Goal: Task Accomplishment & Management: Use online tool/utility

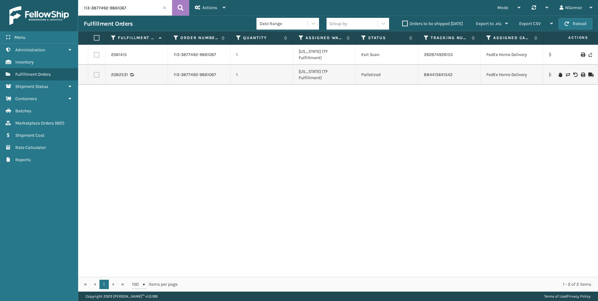
click at [110, 11] on input "113-3877492-9861067" at bounding box center [125, 8] width 94 height 16
type input "113-9418615-6636247"
click at [175, 8] on button at bounding box center [180, 8] width 17 height 16
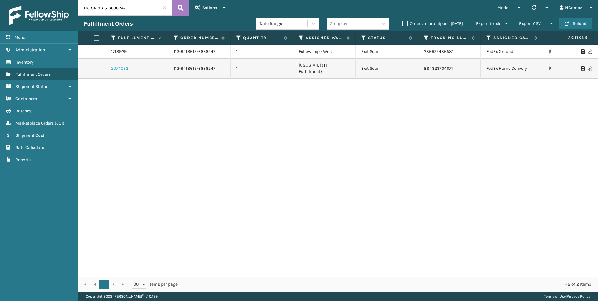
click at [121, 65] on link "2074032" at bounding box center [119, 68] width 17 height 6
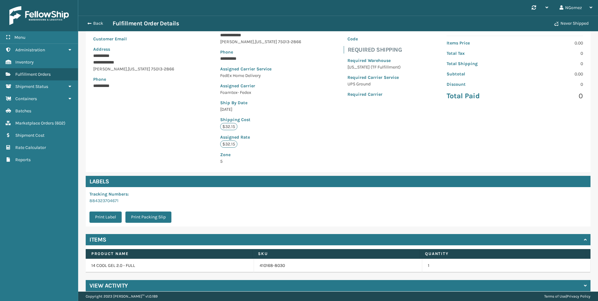
scroll to position [75, 0]
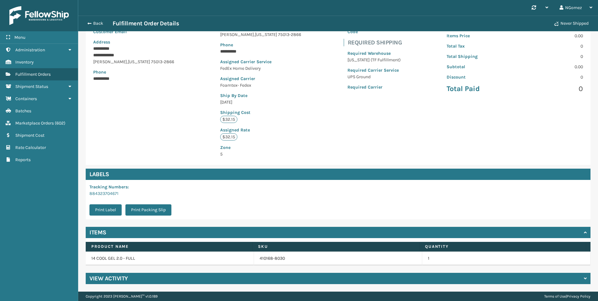
click at [161, 260] on td "14 COOL GEL 2.0 - FULL" at bounding box center [170, 258] width 168 height 14
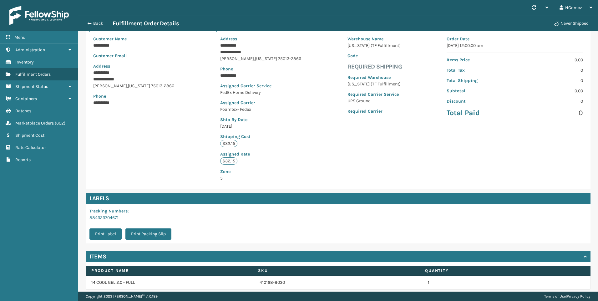
scroll to position [0, 0]
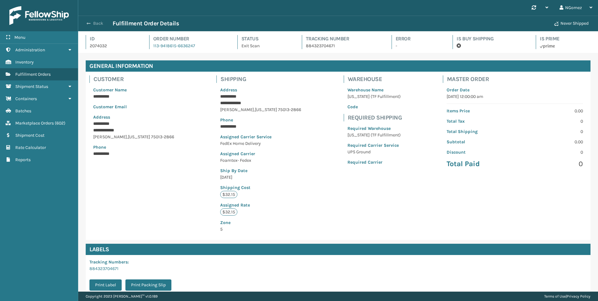
click at [92, 22] on button "Back" at bounding box center [98, 24] width 29 height 6
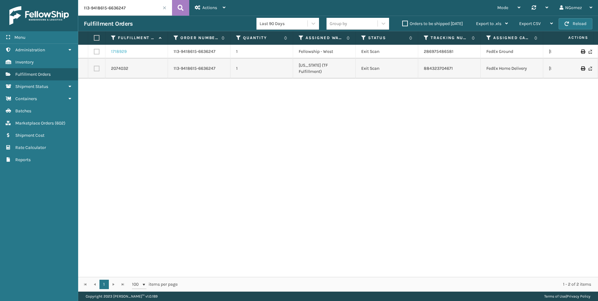
click at [120, 49] on link "1718929" at bounding box center [119, 51] width 16 height 6
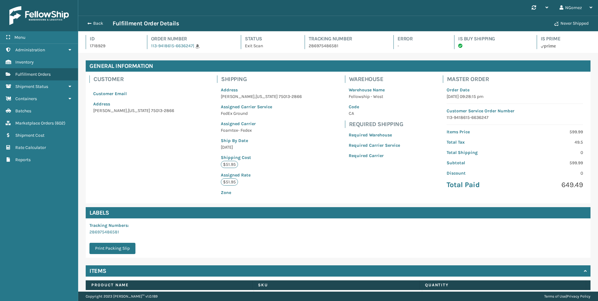
scroll to position [15, 520]
drag, startPoint x: 293, startPoint y: 151, endPoint x: 273, endPoint y: 137, distance: 24.1
click at [293, 149] on div "Customer Customer Email Address [GEOGRAPHIC_DATA][US_STATE]-2866 Shipping Addre…" at bounding box center [338, 138] width 505 height 132
click at [89, 23] on span "button" at bounding box center [89, 23] width 4 height 4
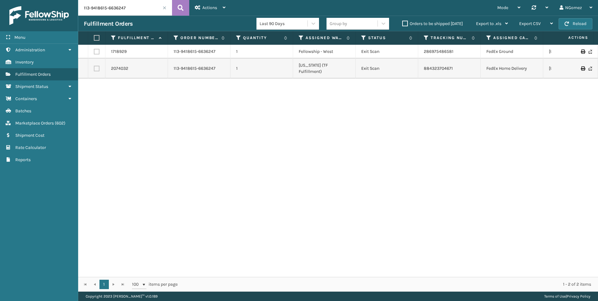
click at [99, 12] on input "113-9418615-6636247" at bounding box center [125, 8] width 94 height 16
paste input "111-1485758-6038633"
type input "111-1485758-6038633"
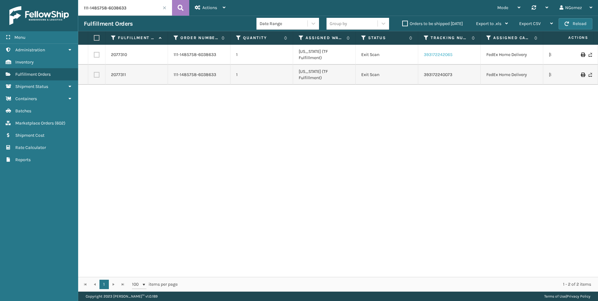
click at [438, 53] on link "393172242065" at bounding box center [438, 54] width 29 height 5
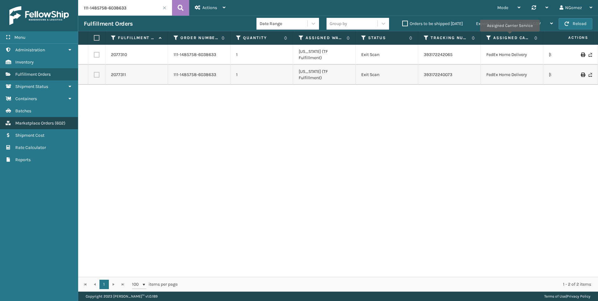
click at [56, 125] on span "( 602 )" at bounding box center [60, 122] width 11 height 5
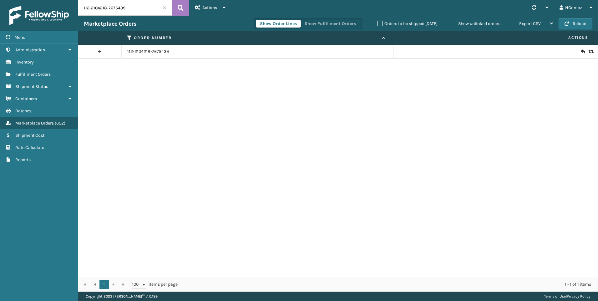
click at [131, 8] on input "112-2104218-7675439" at bounding box center [125, 8] width 94 height 16
paste input "1-1132988-5733036"
paste input "111-1132988-5733036"
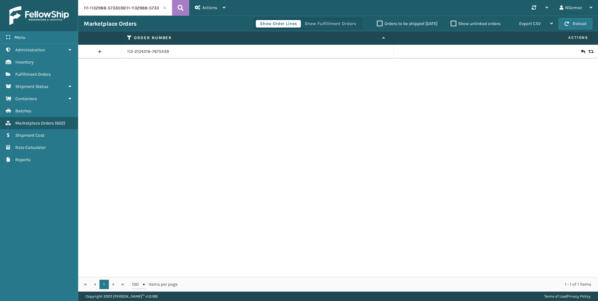
scroll to position [0, 6]
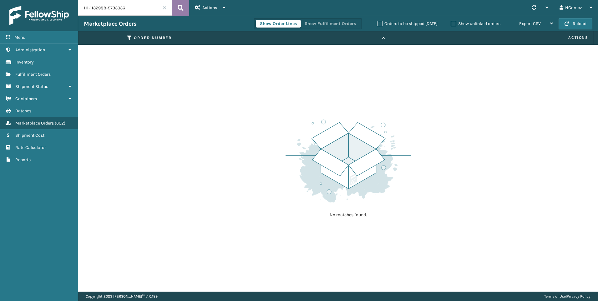
type input "111-1132988-5733036"
click at [180, 13] on button at bounding box center [180, 8] width 17 height 16
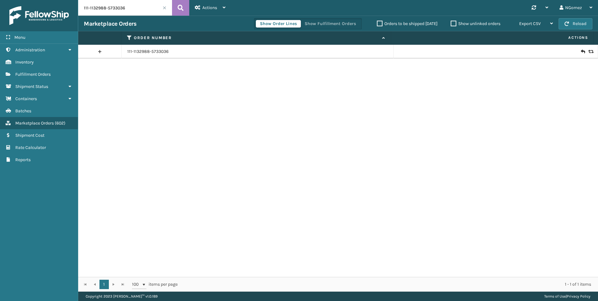
click at [581, 50] on icon at bounding box center [583, 51] width 4 height 6
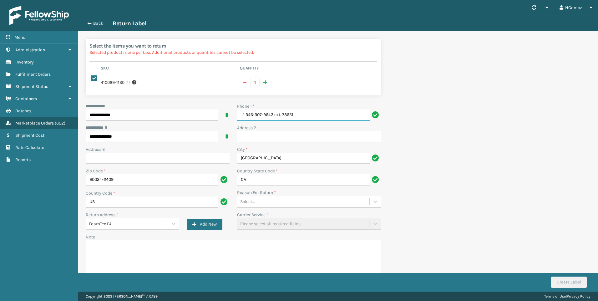
drag, startPoint x: 317, startPoint y: 105, endPoint x: 274, endPoint y: 107, distance: 42.5
click at [274, 109] on input "+1 346-307-9643 ext. 73651" at bounding box center [303, 114] width 133 height 11
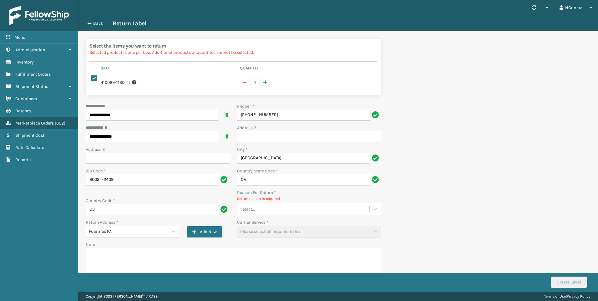
type input "[PHONE_NUMBER]"
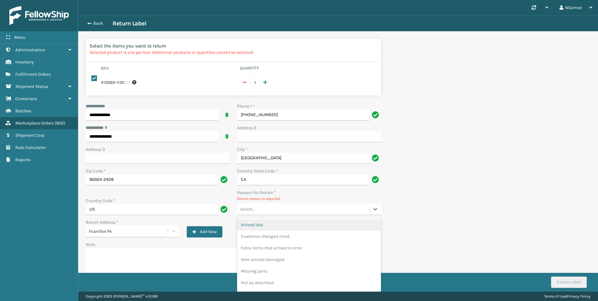
click at [280, 208] on div "Select..." at bounding box center [303, 209] width 132 height 10
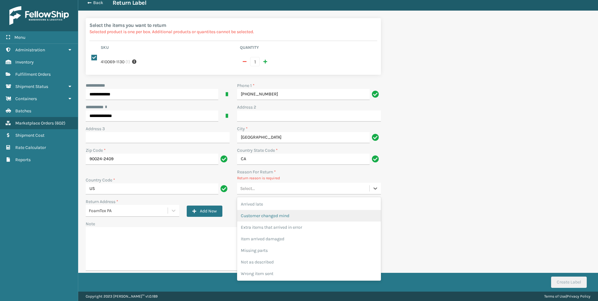
click at [283, 210] on div "Customer changed mind" at bounding box center [309, 216] width 144 height 12
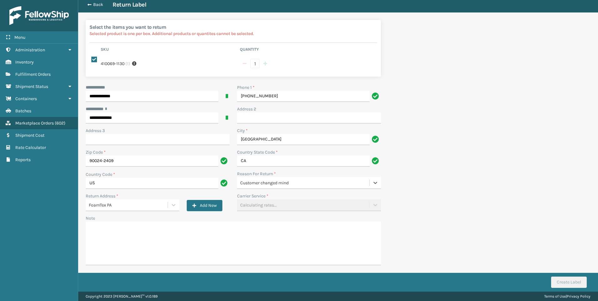
scroll to position [13, 0]
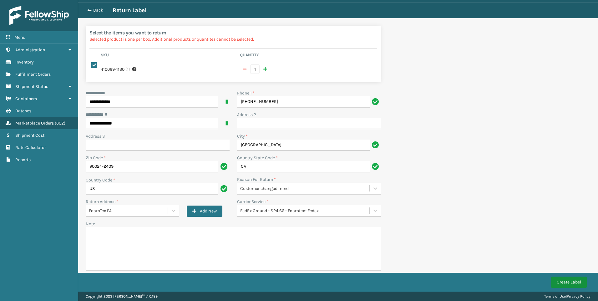
click at [558, 284] on button "Create Label" at bounding box center [569, 281] width 36 height 11
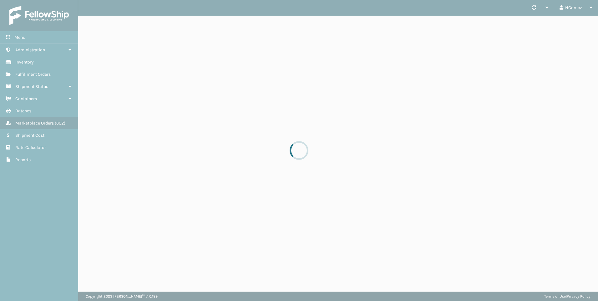
scroll to position [0, 0]
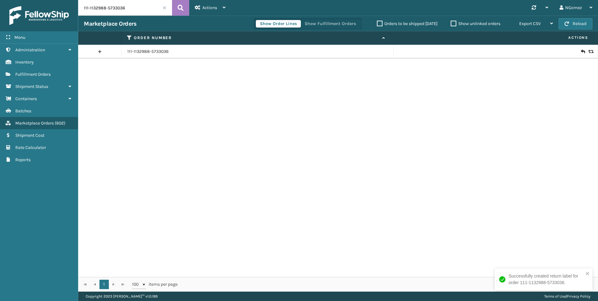
click at [90, 11] on input "111-1132988-5733036" at bounding box center [125, 8] width 94 height 16
click at [35, 73] on span "Fulfillment Orders" at bounding box center [32, 74] width 35 height 5
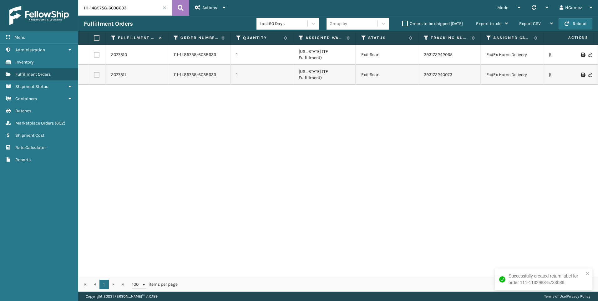
click at [119, 7] on input "111-1485758-6038633" at bounding box center [125, 8] width 94 height 16
paste input "4-6611770-8601026"
type input "114-6611770-8601026"
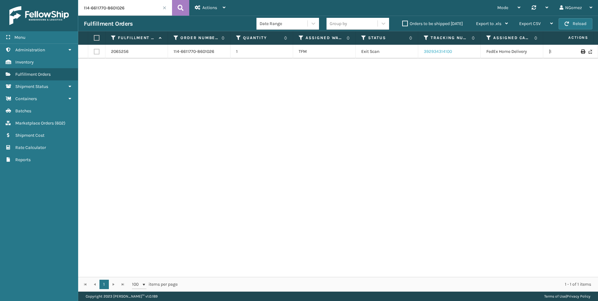
click at [447, 53] on link "392934314100" at bounding box center [438, 51] width 28 height 5
click at [121, 7] on input "114-6611770-8601026" at bounding box center [125, 8] width 94 height 16
paste input "114-0546102-7464203"
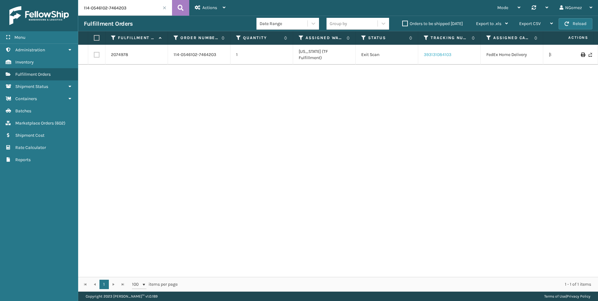
click at [438, 52] on link "393131084103" at bounding box center [438, 54] width 28 height 5
click at [110, 8] on input "114-0546102-7464203" at bounding box center [125, 8] width 94 height 16
paste input "[PHONE_NUMBER]"
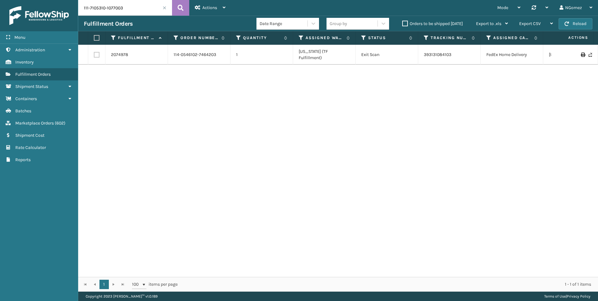
type input "111-7105310-1077003"
click at [429, 51] on link "393147680700" at bounding box center [438, 51] width 29 height 5
click at [53, 121] on span "Marketplace Orders" at bounding box center [34, 122] width 38 height 5
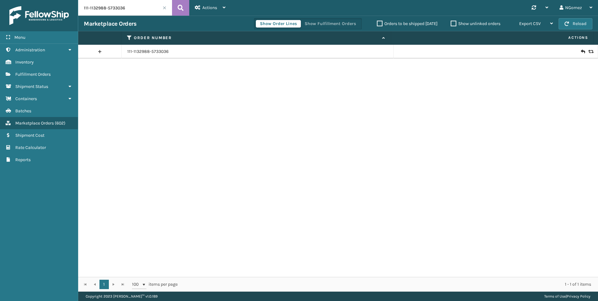
click at [138, 13] on input "111-1132988-5733036" at bounding box center [125, 8] width 94 height 16
paste input "113-5645081-5986603"
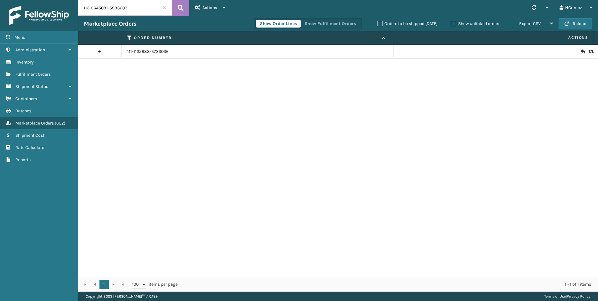
type input "113-5645081-5986603"
click at [581, 51] on icon at bounding box center [583, 51] width 4 height 6
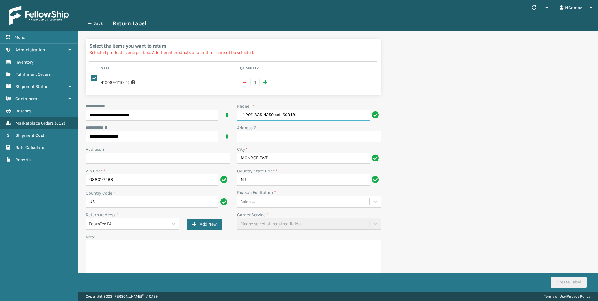
click at [313, 109] on input "+1 207-835-4259 ext. 50348" at bounding box center [303, 114] width 133 height 11
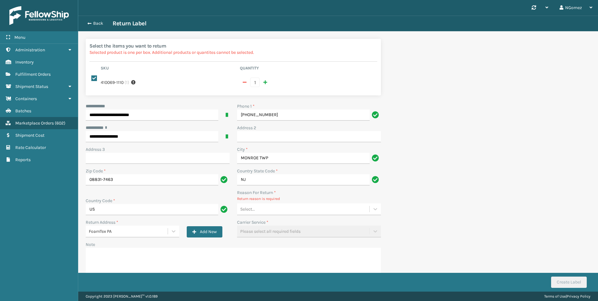
type input "[PHONE_NUMBER]"
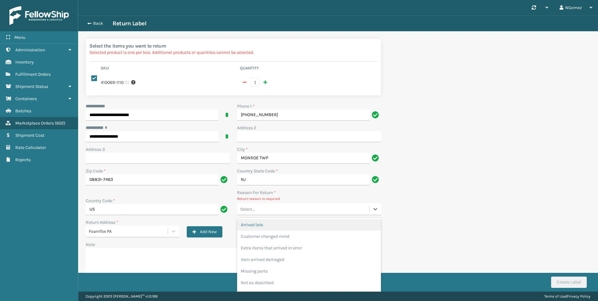
click at [262, 204] on div "Select..." at bounding box center [303, 209] width 132 height 10
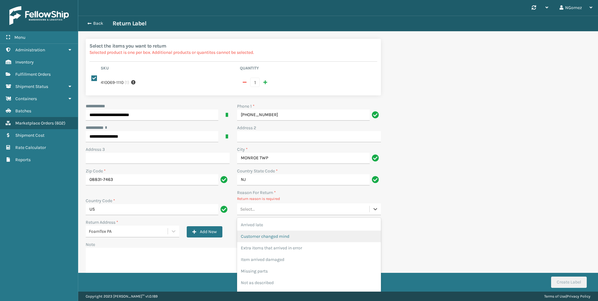
click at [267, 234] on div "Customer changed mind" at bounding box center [309, 236] width 144 height 12
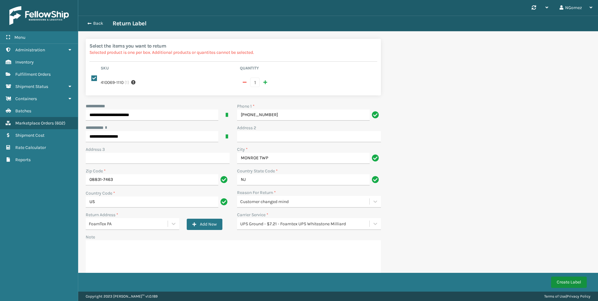
click at [563, 281] on button "Create Label" at bounding box center [569, 281] width 36 height 11
